Goal: Information Seeking & Learning: Learn about a topic

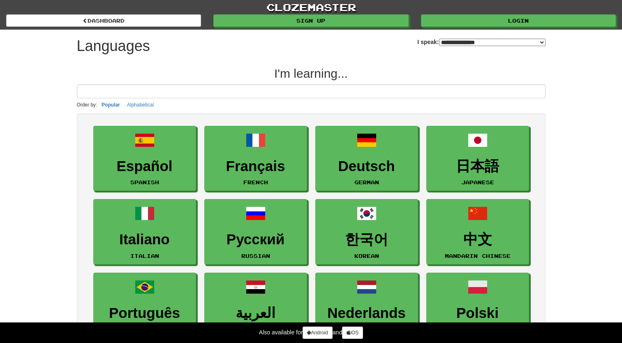
select select "*******"
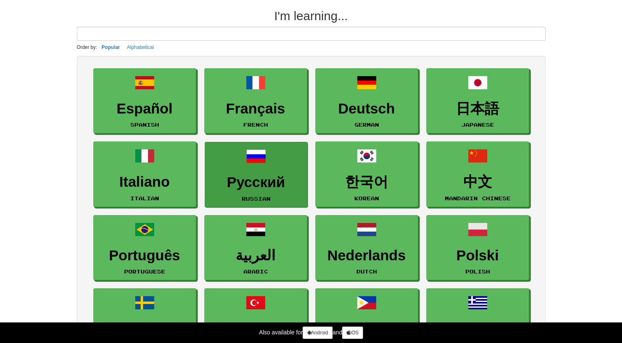
scroll to position [55, 0]
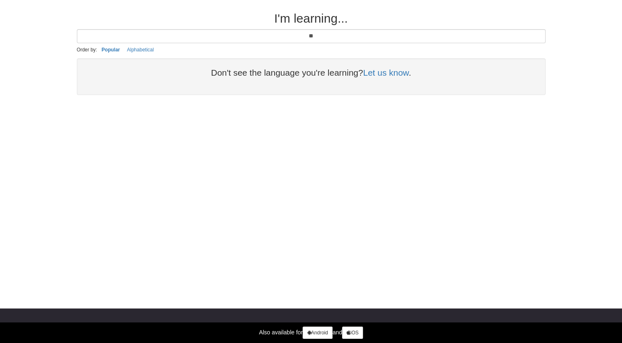
type input "*"
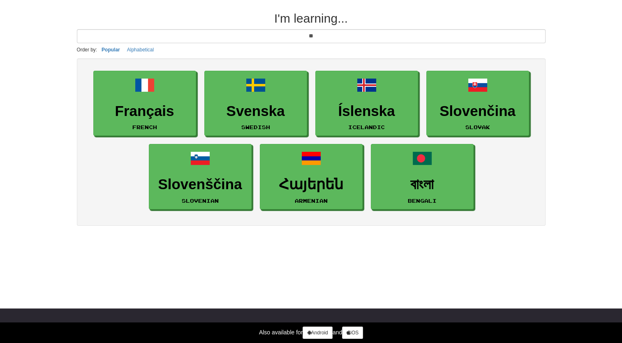
type input "*"
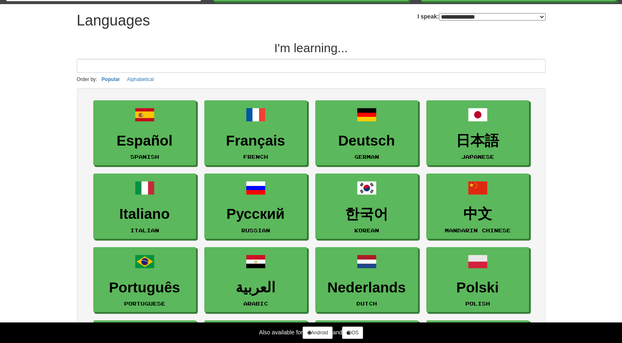
scroll to position [0, 0]
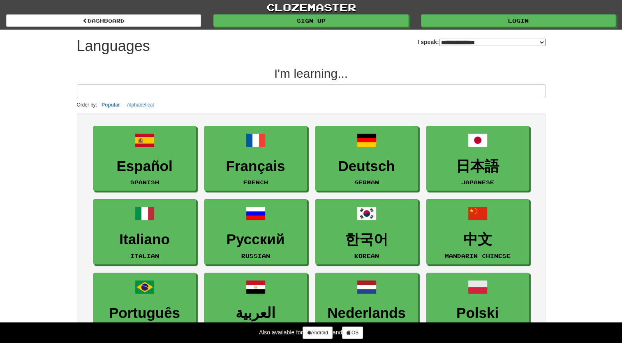
click at [446, 43] on select "**********" at bounding box center [492, 42] width 106 height 7
select select "********"
click at [439, 39] on select "**********" at bounding box center [492, 42] width 106 height 7
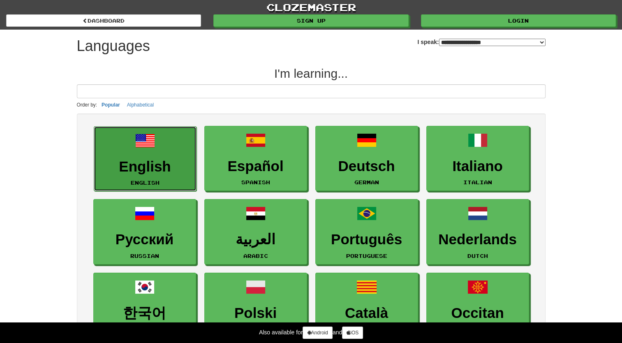
click at [122, 164] on h3 "English" at bounding box center [145, 167] width 94 height 16
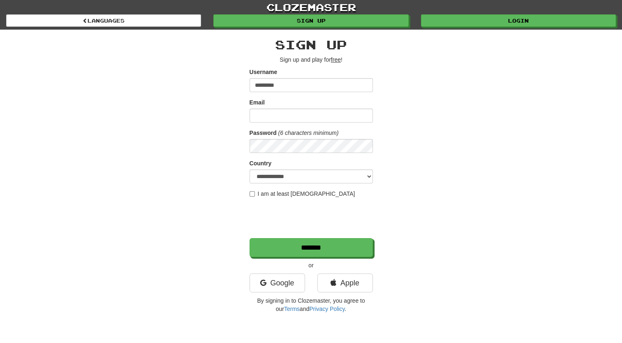
type input "*********"
click at [272, 111] on input "Email" at bounding box center [311, 116] width 123 height 14
type input "**********"
select select "**"
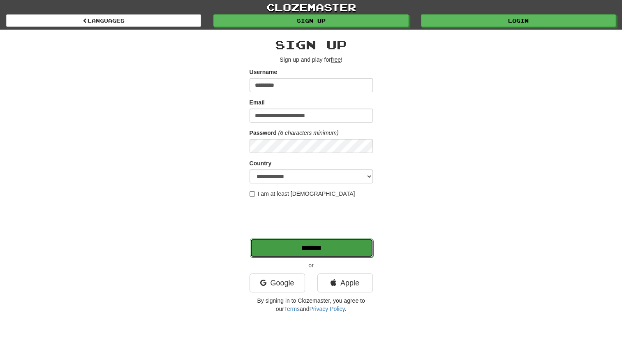
click at [296, 247] on input "*******" at bounding box center [311, 247] width 123 height 19
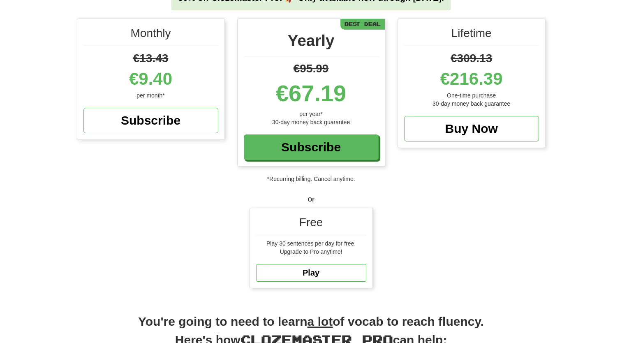
scroll to position [102, 0]
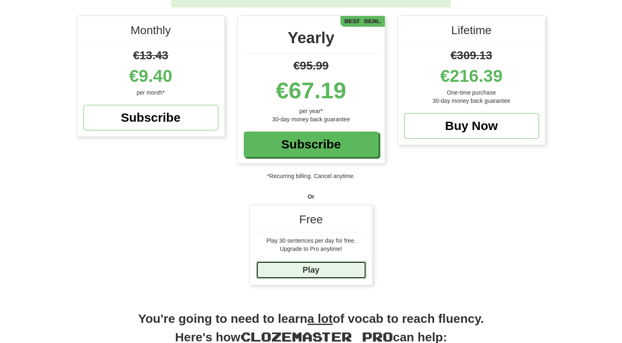
click at [306, 266] on link "Play" at bounding box center [311, 270] width 110 height 18
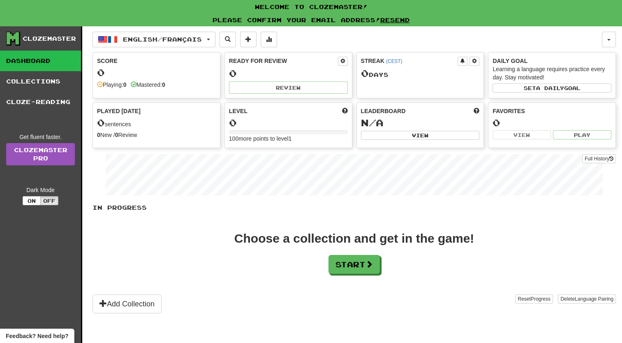
click at [178, 63] on div "Score" at bounding box center [156, 61] width 119 height 8
click at [270, 67] on div "Ready for Review 0 Review" at bounding box center [288, 75] width 127 height 45
click at [332, 262] on button "Start" at bounding box center [354, 264] width 51 height 19
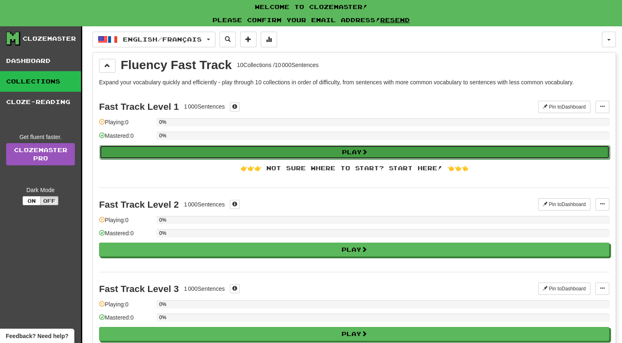
click at [205, 149] on button "Play" at bounding box center [354, 152] width 510 height 14
select select "**"
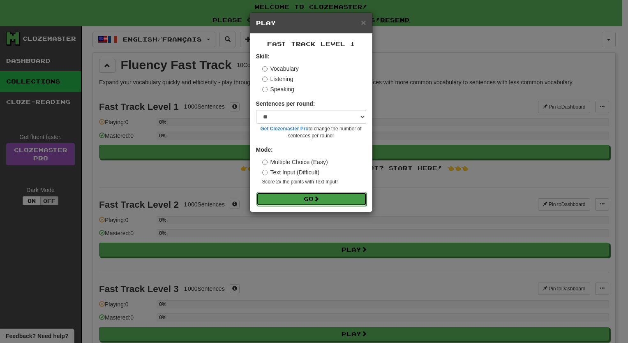
click at [296, 196] on button "Go" at bounding box center [312, 199] width 110 height 14
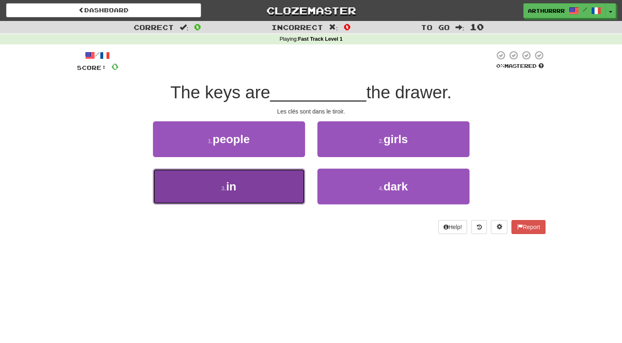
click at [270, 186] on button "3 . in" at bounding box center [229, 187] width 152 height 36
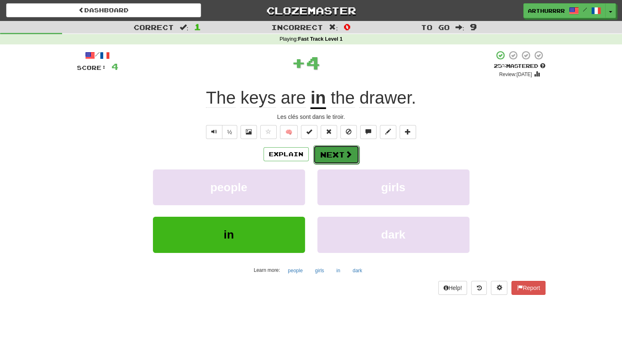
click at [340, 155] on button "Next" at bounding box center [336, 154] width 46 height 19
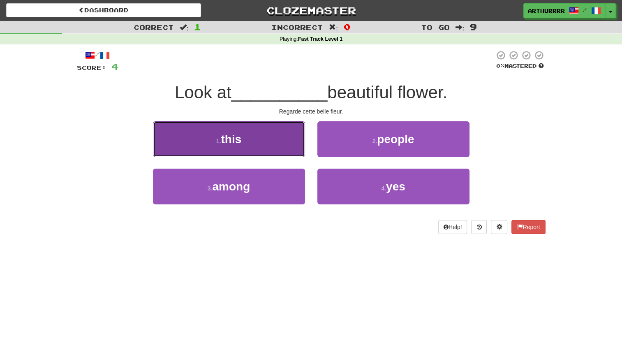
click at [264, 144] on button "1 . this" at bounding box center [229, 139] width 152 height 36
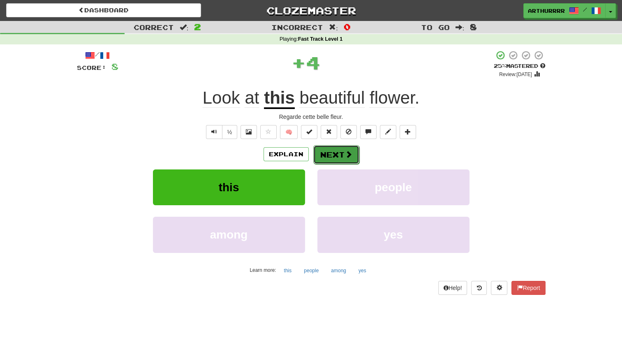
click at [331, 159] on button "Next" at bounding box center [336, 154] width 46 height 19
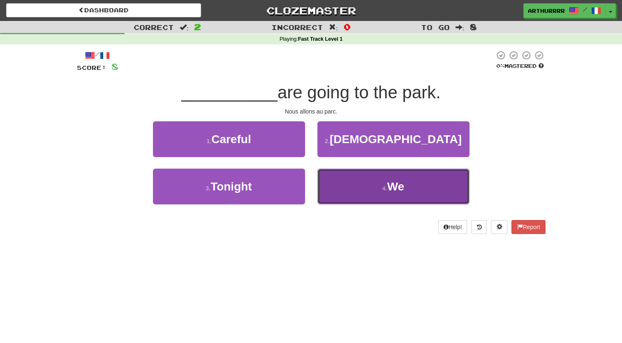
click at [344, 178] on button "4 . We" at bounding box center [393, 187] width 152 height 36
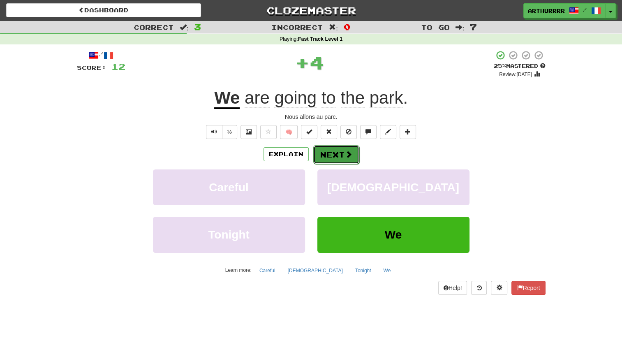
click at [328, 147] on button "Next" at bounding box center [336, 154] width 46 height 19
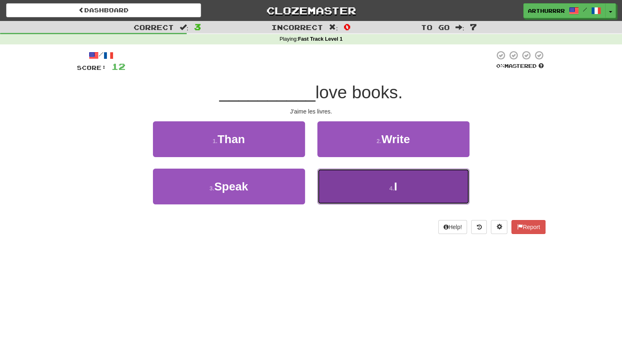
click at [352, 182] on button "4 . I" at bounding box center [393, 187] width 152 height 36
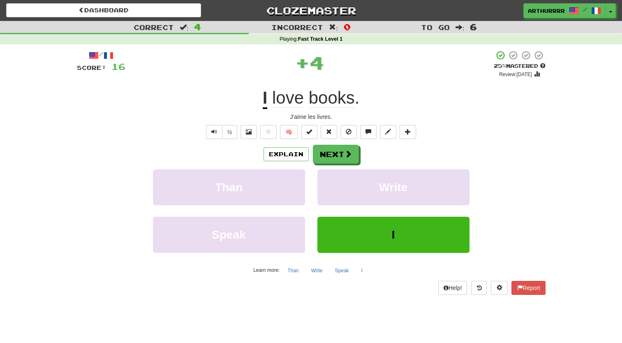
click at [342, 144] on div "/ Score: 16 + 4 25 % Mastered Review: 2025-09-17 I love books . J'aime les livr…" at bounding box center [311, 172] width 469 height 244
click at [339, 151] on button "Next" at bounding box center [336, 154] width 46 height 19
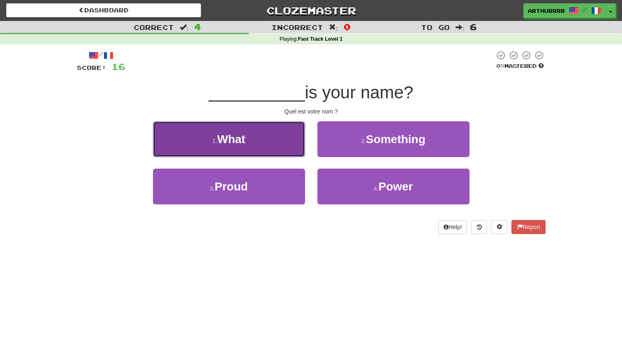
click at [273, 140] on button "1 . What" at bounding box center [229, 139] width 152 height 36
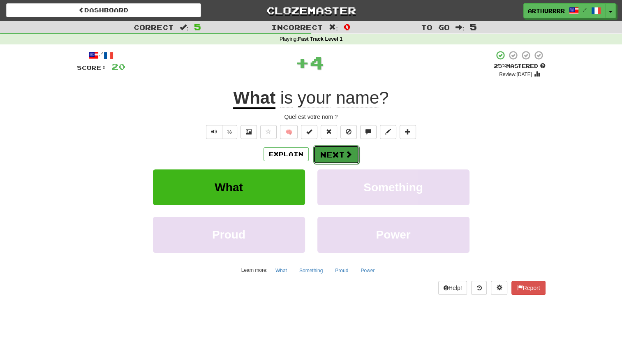
click at [332, 157] on button "Next" at bounding box center [336, 154] width 46 height 19
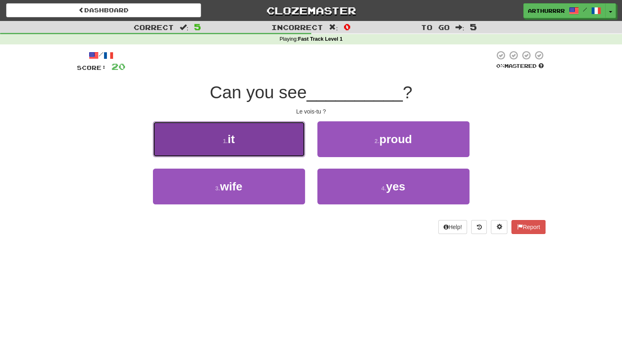
click at [261, 146] on button "1 . it" at bounding box center [229, 139] width 152 height 36
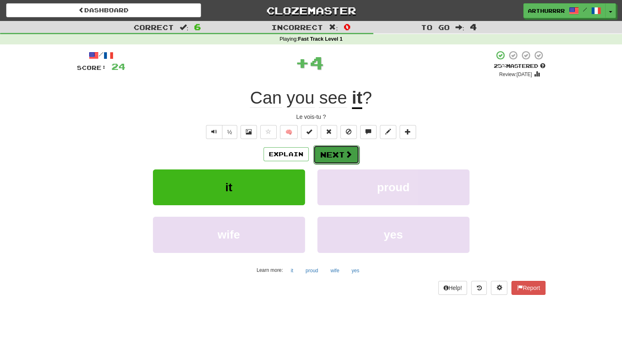
click at [334, 150] on button "Next" at bounding box center [336, 154] width 46 height 19
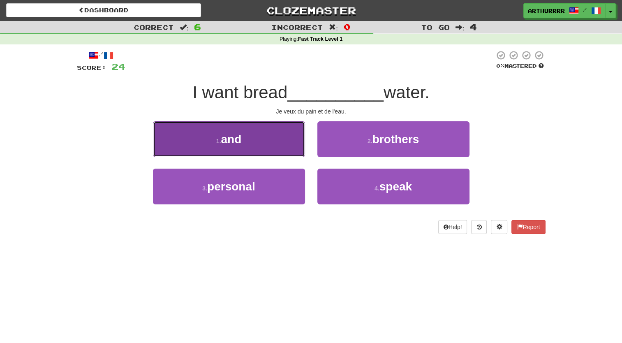
click at [265, 129] on button "1 . and" at bounding box center [229, 139] width 152 height 36
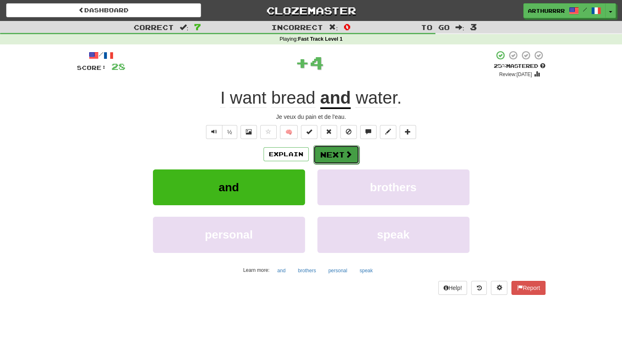
click at [334, 157] on button "Next" at bounding box center [336, 154] width 46 height 19
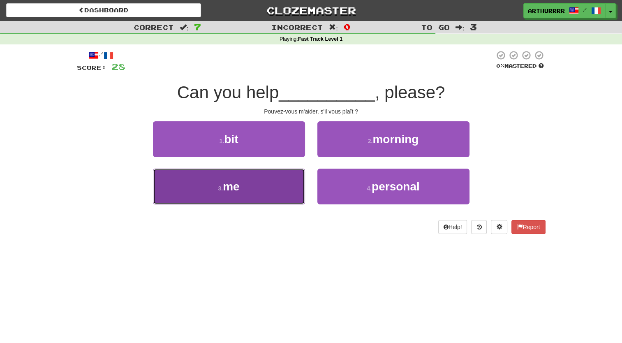
click at [279, 182] on button "3 . me" at bounding box center [229, 187] width 152 height 36
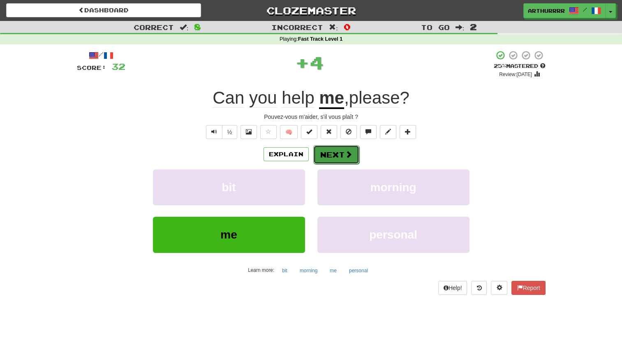
click at [341, 154] on button "Next" at bounding box center [336, 154] width 46 height 19
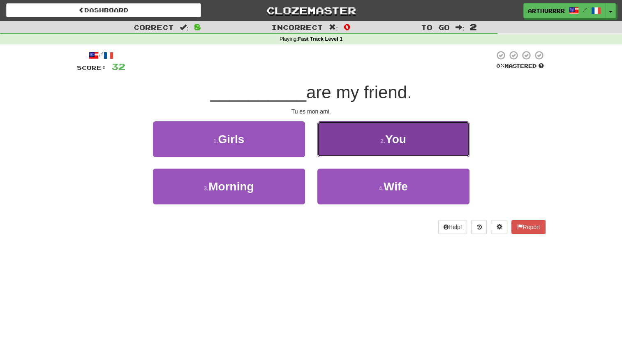
click at [363, 151] on button "2 . You" at bounding box center [393, 139] width 152 height 36
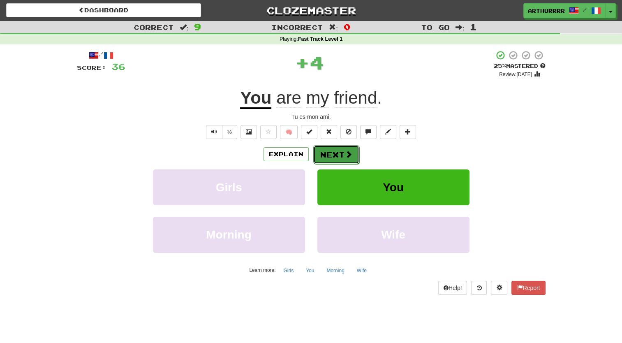
click at [324, 147] on button "Next" at bounding box center [336, 154] width 46 height 19
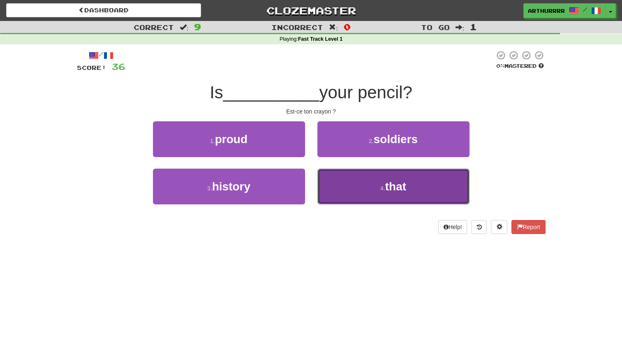
click at [369, 188] on button "4 . that" at bounding box center [393, 187] width 152 height 36
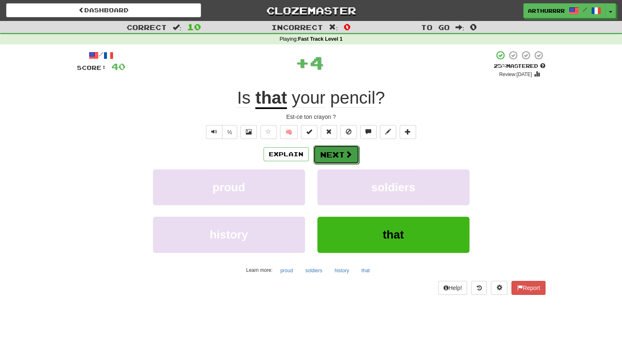
click at [345, 153] on span at bounding box center [348, 153] width 7 height 7
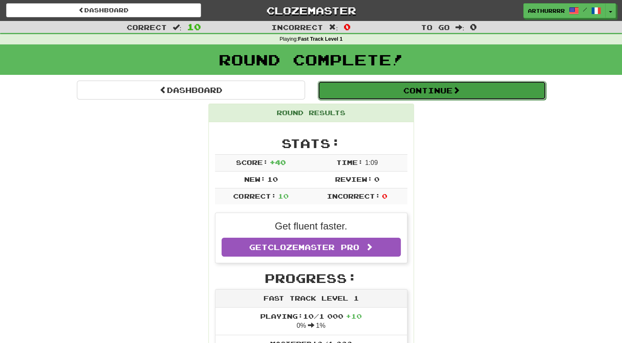
click at [413, 96] on button "Continue" at bounding box center [432, 90] width 228 height 19
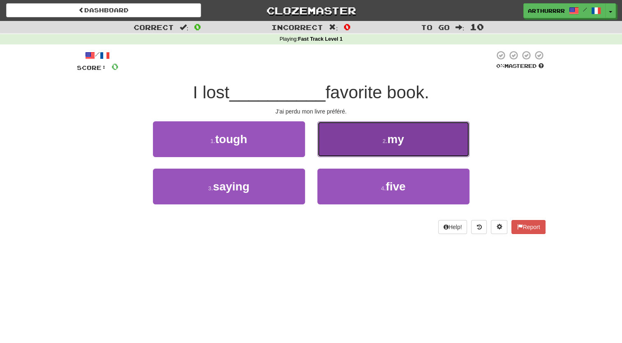
click at [356, 137] on button "2 . my" at bounding box center [393, 139] width 152 height 36
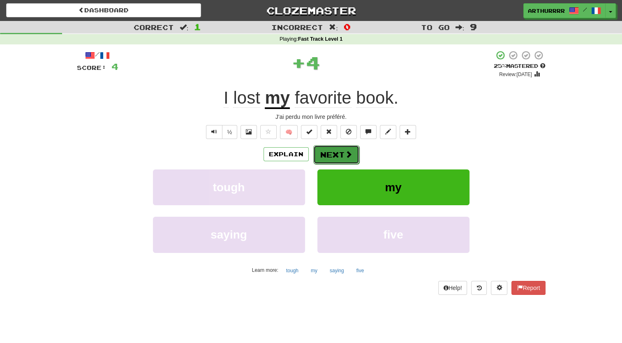
click at [353, 162] on button "Next" at bounding box center [336, 154] width 46 height 19
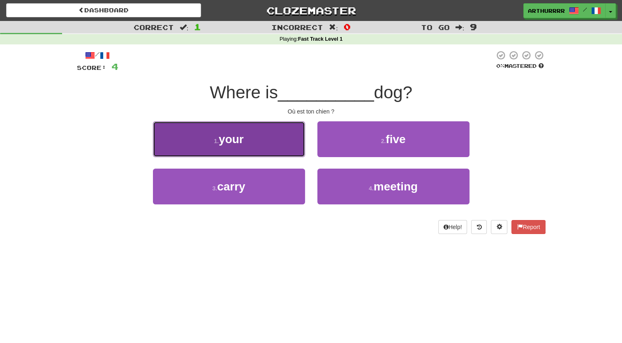
click at [286, 154] on button "1 . your" at bounding box center [229, 139] width 152 height 36
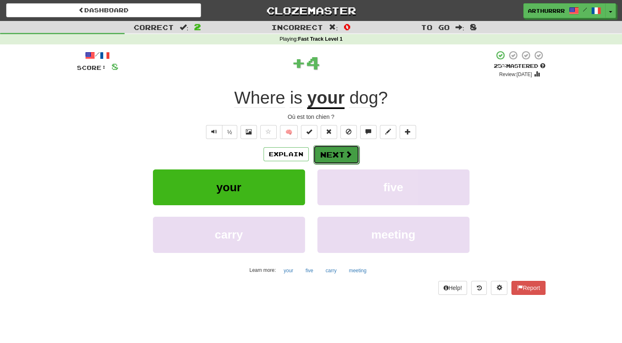
click at [329, 157] on button "Next" at bounding box center [336, 154] width 46 height 19
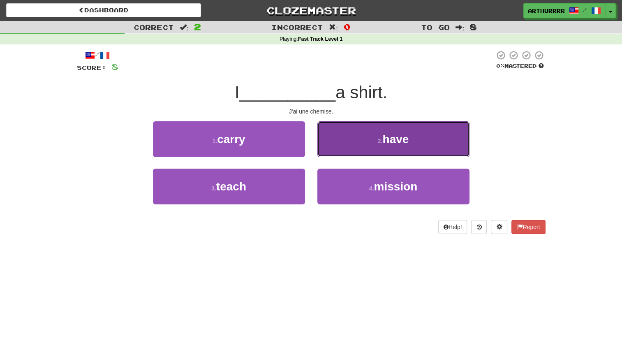
click at [353, 151] on button "2 . have" at bounding box center [393, 139] width 152 height 36
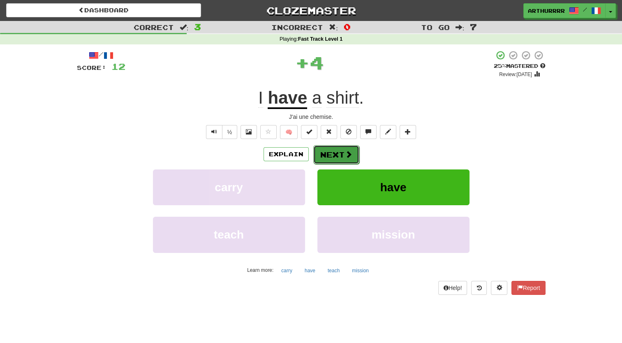
click at [350, 153] on span at bounding box center [348, 153] width 7 height 7
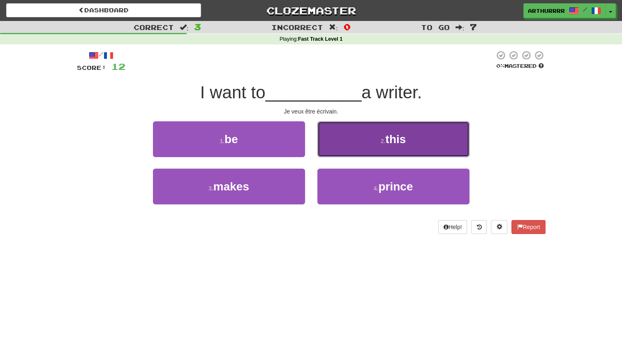
click at [358, 144] on button "2 . this" at bounding box center [393, 139] width 152 height 36
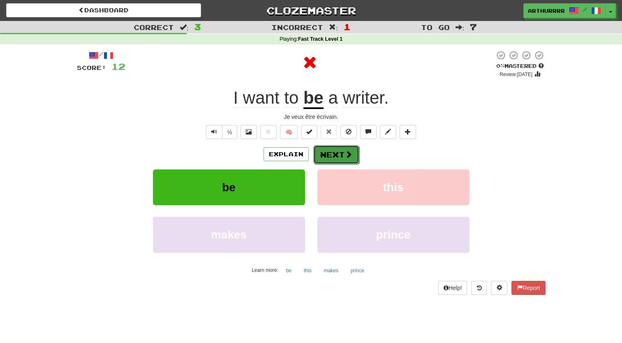
click at [342, 156] on button "Next" at bounding box center [336, 154] width 46 height 19
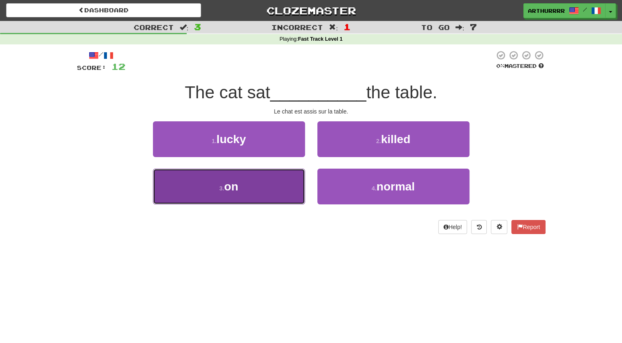
click at [282, 189] on button "3 . on" at bounding box center [229, 187] width 152 height 36
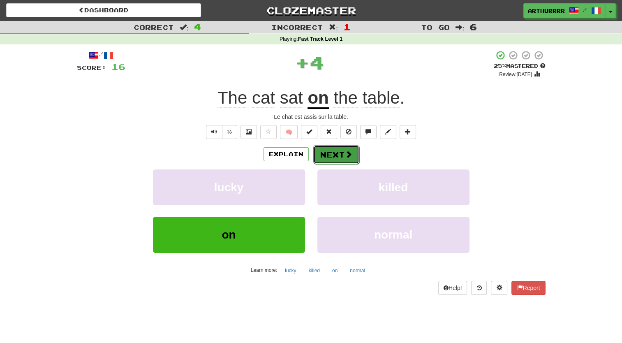
click at [345, 151] on span at bounding box center [348, 153] width 7 height 7
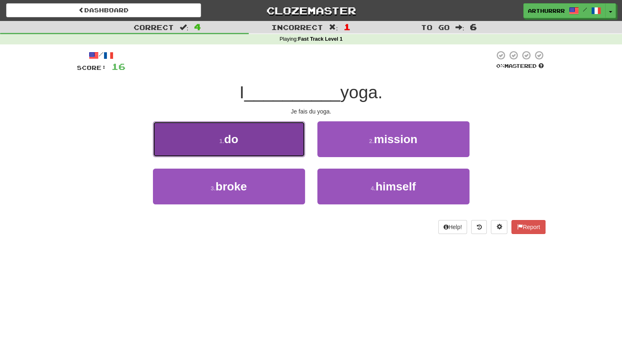
click at [246, 146] on button "1 . do" at bounding box center [229, 139] width 152 height 36
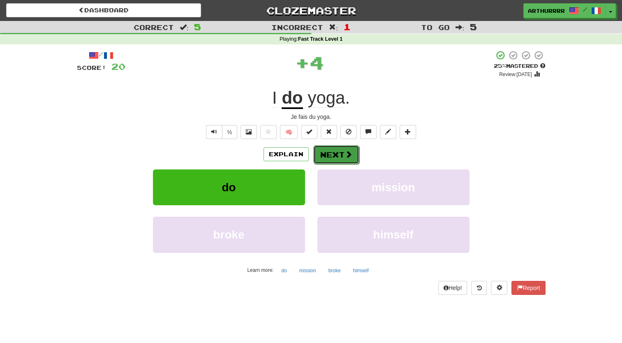
click at [335, 159] on button "Next" at bounding box center [336, 154] width 46 height 19
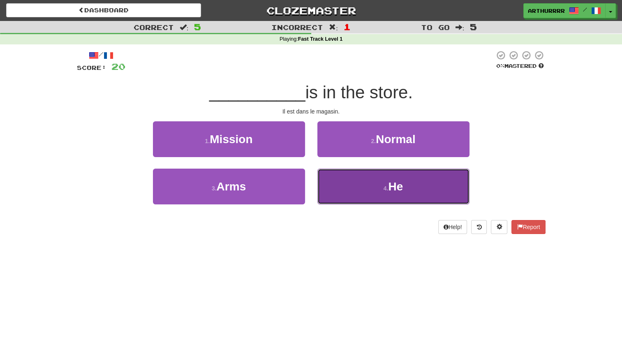
click at [378, 182] on button "4 . He" at bounding box center [393, 187] width 152 height 36
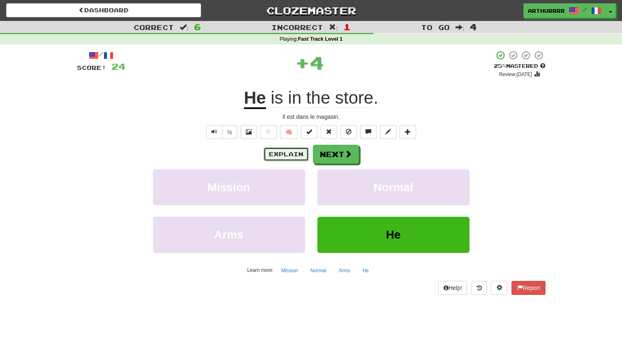
click at [291, 152] on button "Explain" at bounding box center [285, 154] width 45 height 14
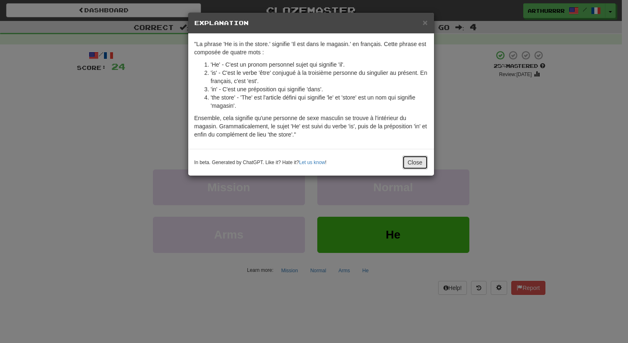
click at [414, 157] on button "Close" at bounding box center [414, 162] width 25 height 14
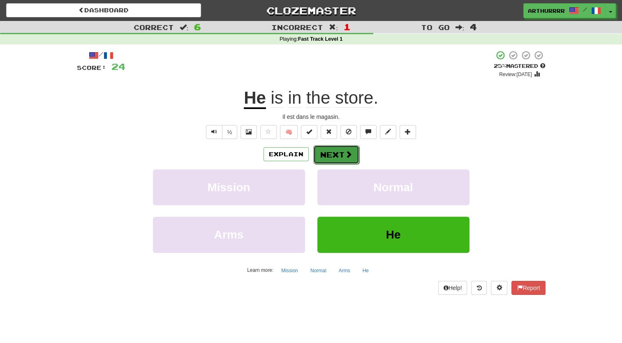
click at [345, 153] on span at bounding box center [348, 153] width 7 height 7
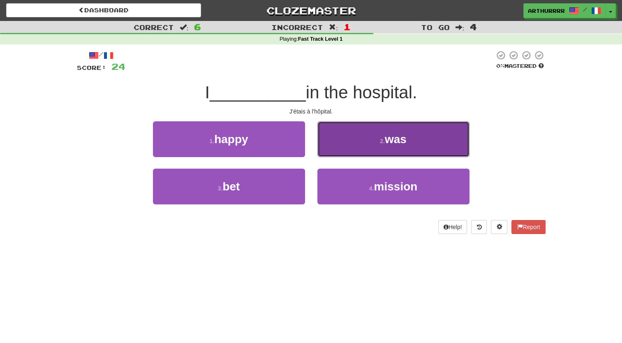
click at [355, 139] on button "2 . was" at bounding box center [393, 139] width 152 height 36
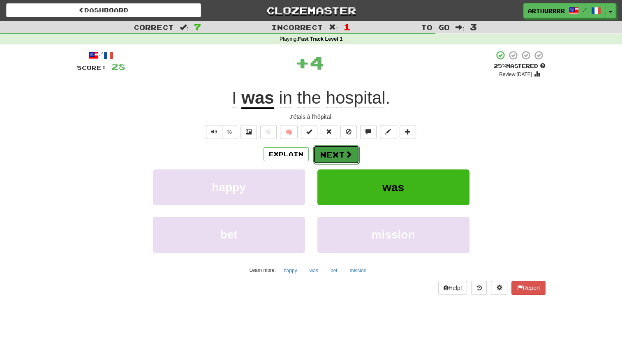
click at [329, 154] on button "Next" at bounding box center [336, 154] width 46 height 19
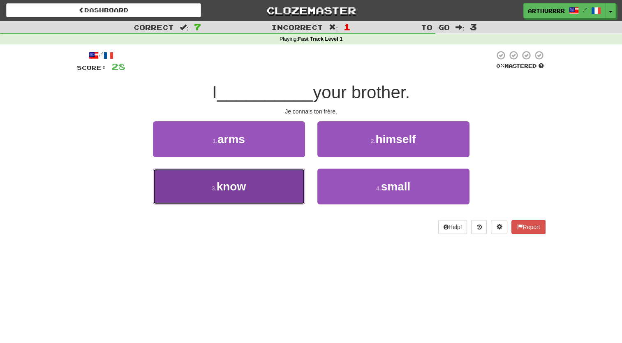
click at [282, 188] on button "3 . know" at bounding box center [229, 187] width 152 height 36
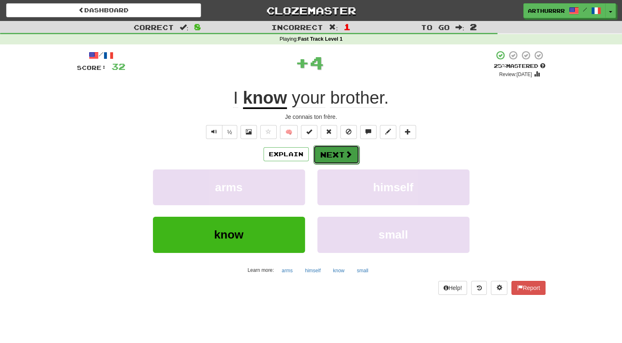
click at [335, 153] on button "Next" at bounding box center [336, 154] width 46 height 19
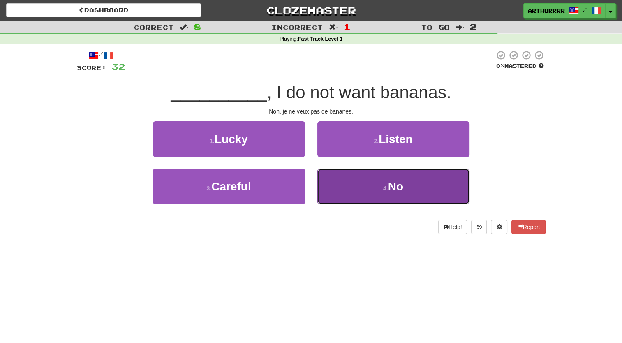
click at [341, 184] on button "4 . No" at bounding box center [393, 187] width 152 height 36
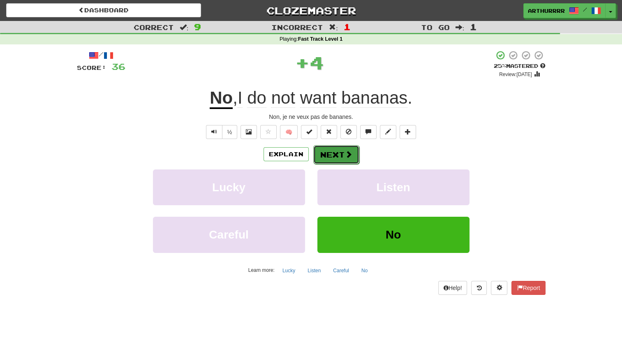
click at [328, 151] on button "Next" at bounding box center [336, 154] width 46 height 19
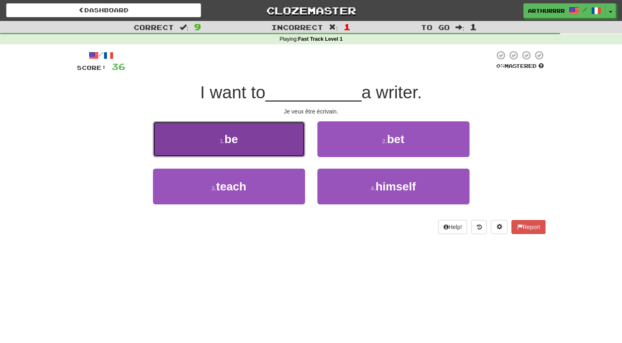
click at [222, 136] on button "1 . be" at bounding box center [229, 139] width 152 height 36
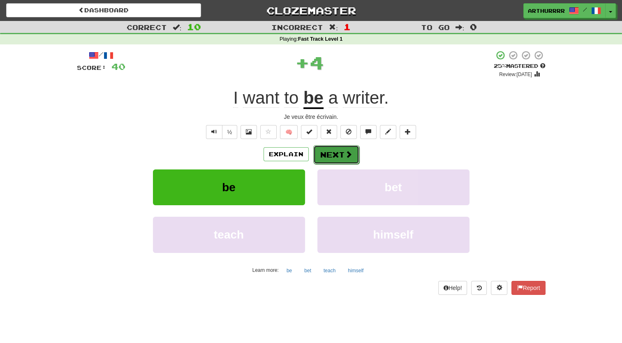
click at [336, 151] on button "Next" at bounding box center [336, 154] width 46 height 19
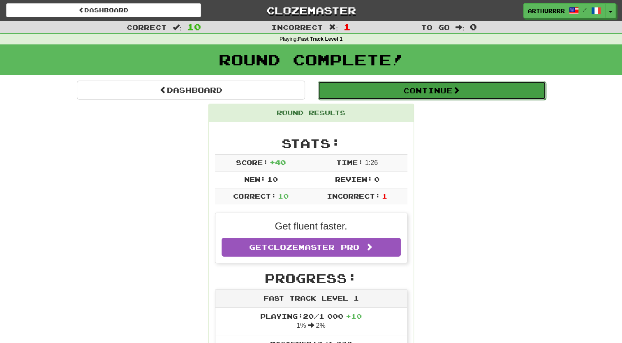
click at [385, 88] on button "Continue" at bounding box center [432, 90] width 228 height 19
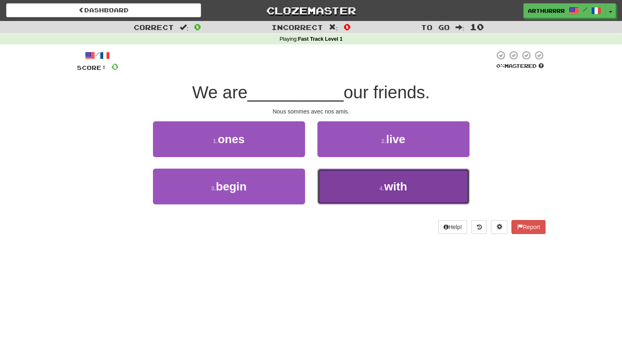
click at [363, 181] on button "4 . with" at bounding box center [393, 187] width 152 height 36
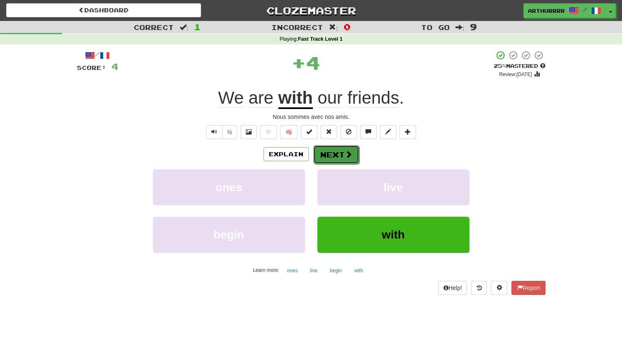
click at [345, 155] on span at bounding box center [348, 153] width 7 height 7
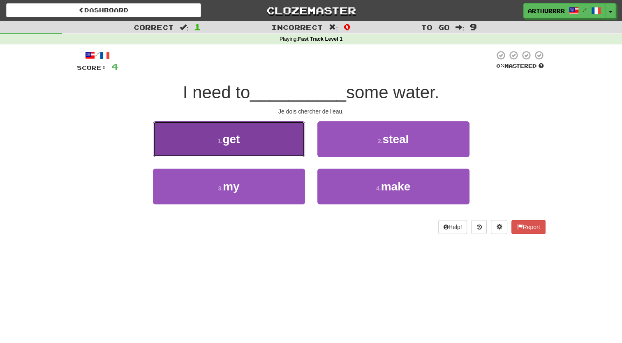
click at [278, 144] on button "1 . get" at bounding box center [229, 139] width 152 height 36
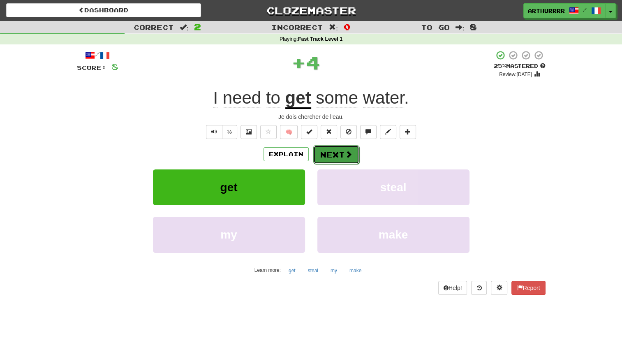
click at [329, 150] on button "Next" at bounding box center [336, 154] width 46 height 19
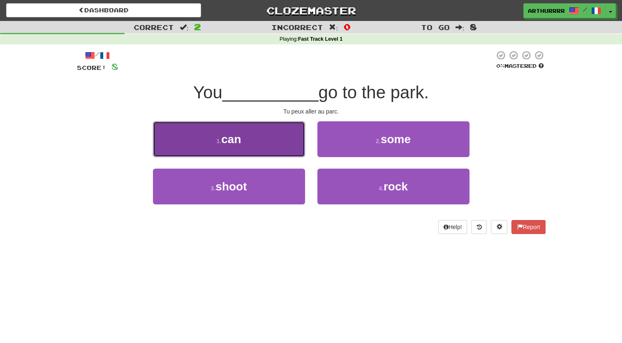
click at [275, 147] on button "1 . can" at bounding box center [229, 139] width 152 height 36
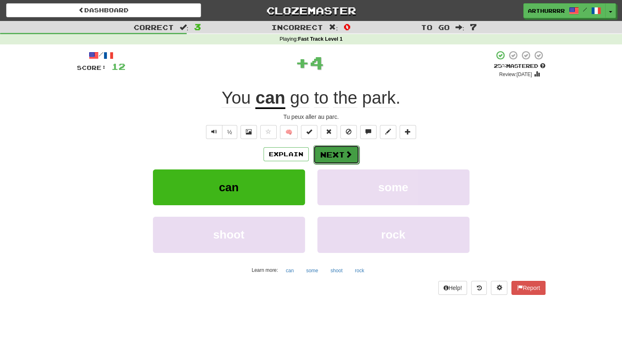
click at [323, 154] on button "Next" at bounding box center [336, 154] width 46 height 19
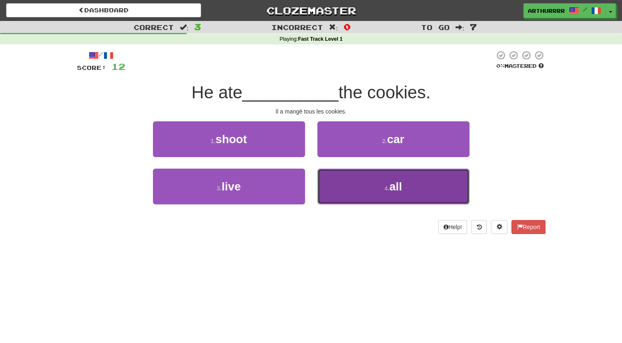
click at [355, 185] on button "4 . all" at bounding box center [393, 187] width 152 height 36
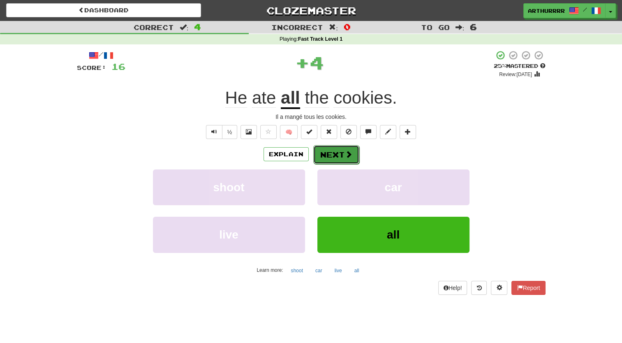
click at [329, 157] on button "Next" at bounding box center [336, 154] width 46 height 19
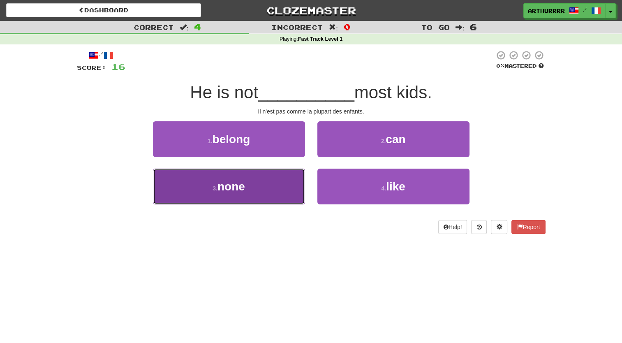
click at [274, 195] on button "3 . none" at bounding box center [229, 187] width 152 height 36
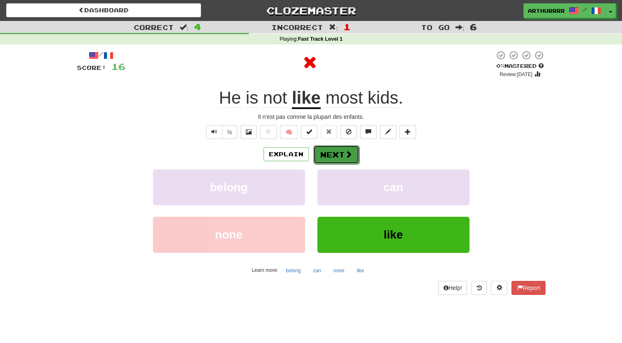
click at [345, 155] on span at bounding box center [348, 153] width 7 height 7
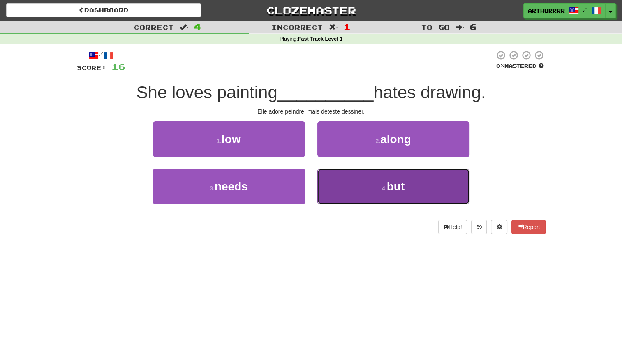
click at [359, 181] on button "4 . but" at bounding box center [393, 187] width 152 height 36
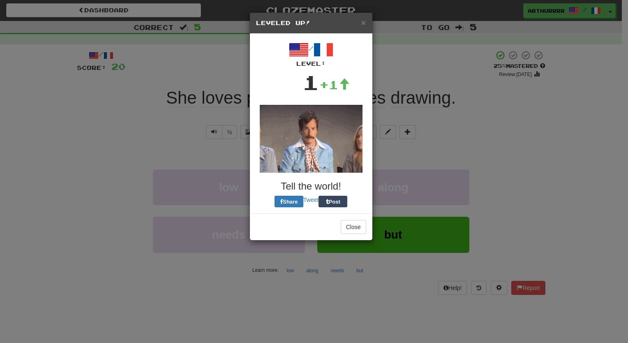
click at [333, 153] on img at bounding box center [311, 139] width 103 height 68
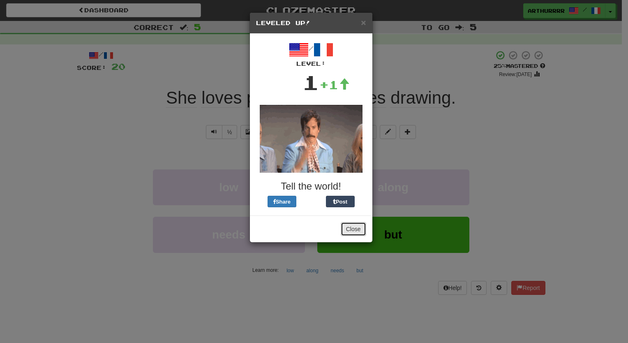
click at [358, 227] on button "Close" at bounding box center [353, 229] width 25 height 14
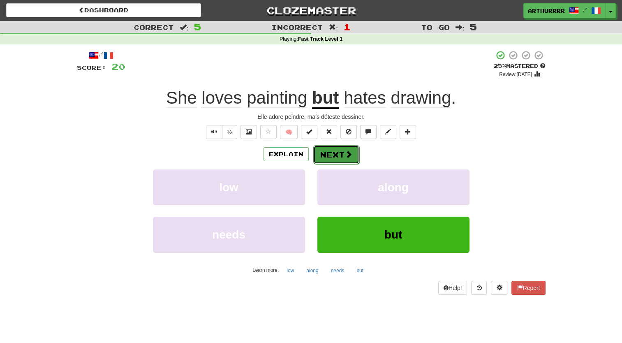
click at [339, 157] on button "Next" at bounding box center [336, 154] width 46 height 19
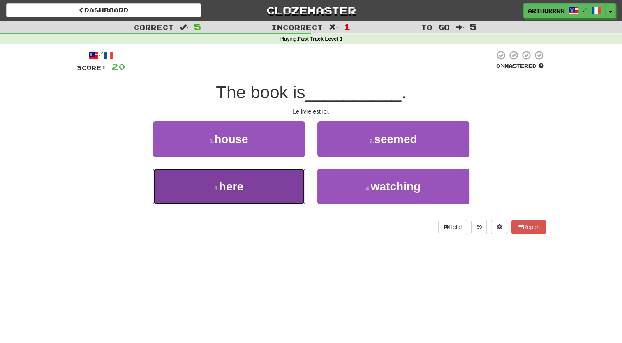
click at [266, 178] on button "3 . here" at bounding box center [229, 187] width 152 height 36
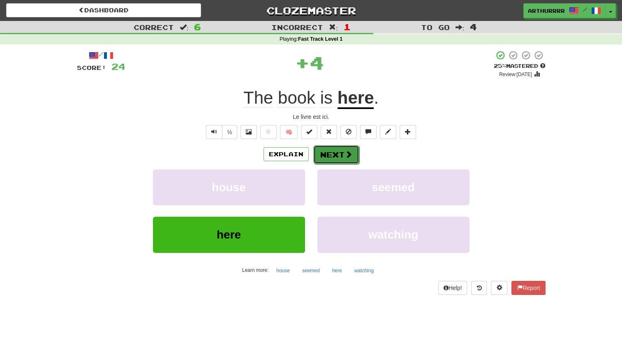
click at [350, 153] on span at bounding box center [348, 153] width 7 height 7
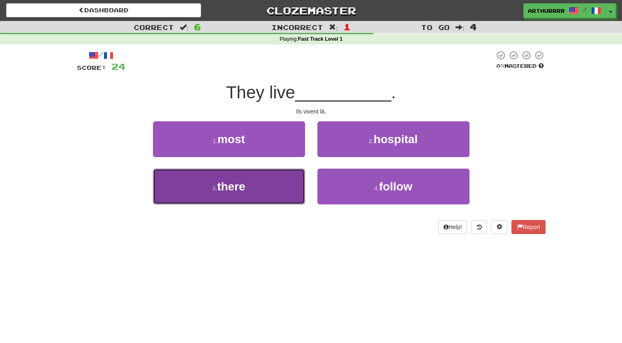
click at [258, 181] on button "3 . there" at bounding box center [229, 187] width 152 height 36
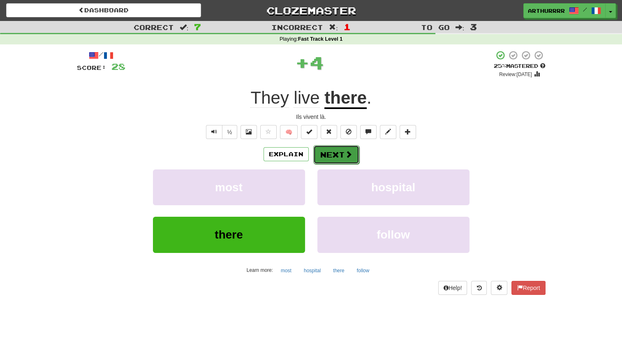
click at [332, 151] on button "Next" at bounding box center [336, 154] width 46 height 19
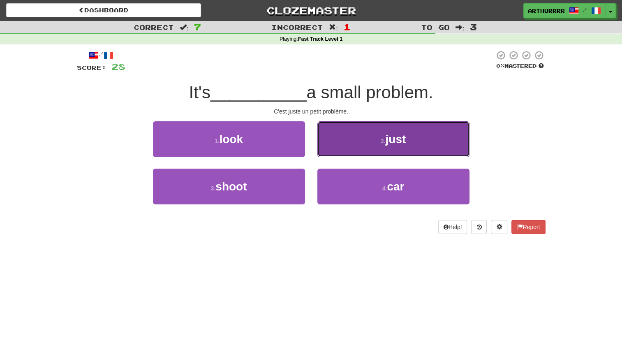
click at [363, 147] on button "2 . just" at bounding box center [393, 139] width 152 height 36
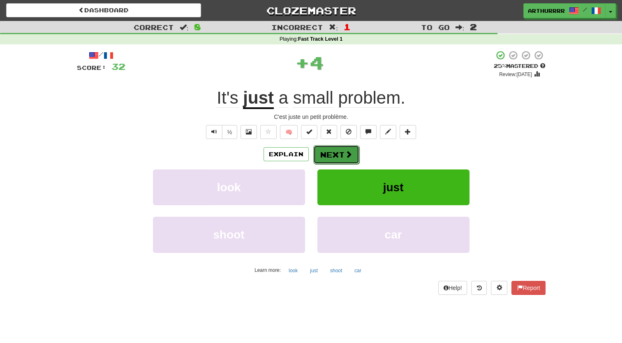
click at [337, 155] on button "Next" at bounding box center [336, 154] width 46 height 19
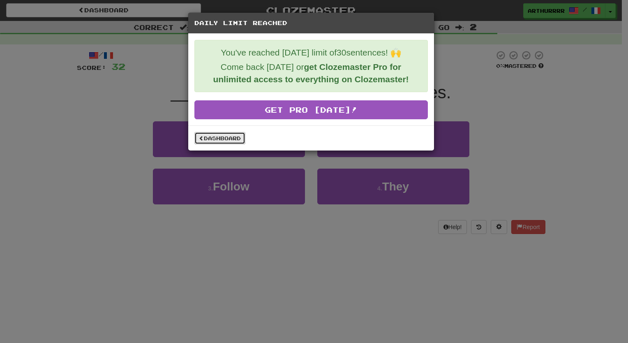
click at [223, 139] on link "Dashboard" at bounding box center [219, 138] width 51 height 12
